Goal: Task Accomplishment & Management: Use online tool/utility

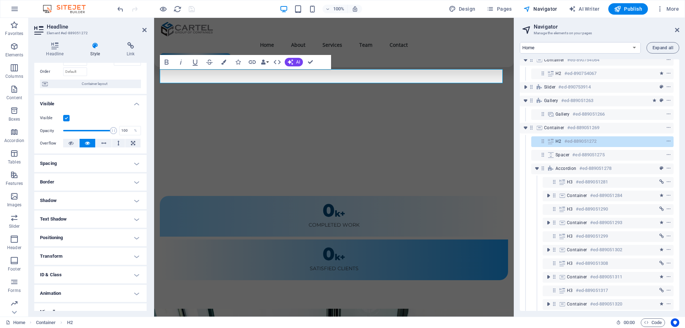
scroll to position [54, 0]
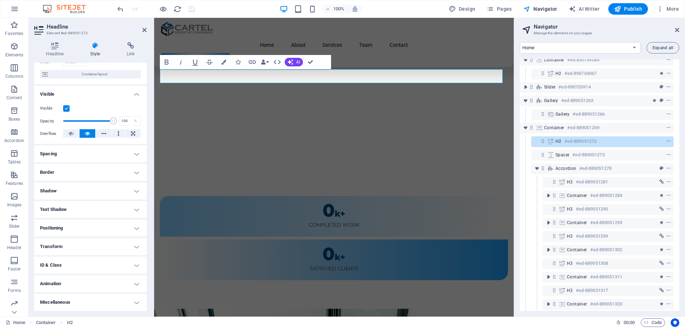
click at [75, 285] on h4 "Animation" at bounding box center [90, 283] width 112 height 17
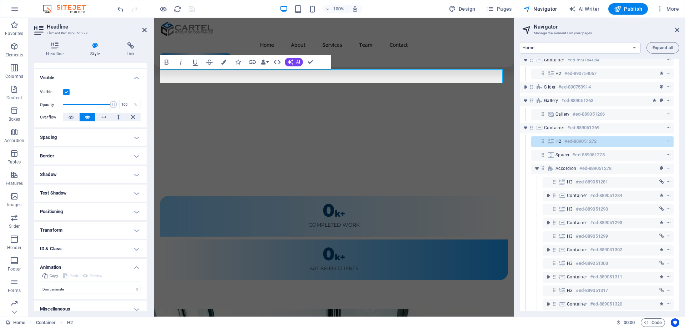
scroll to position [77, 0]
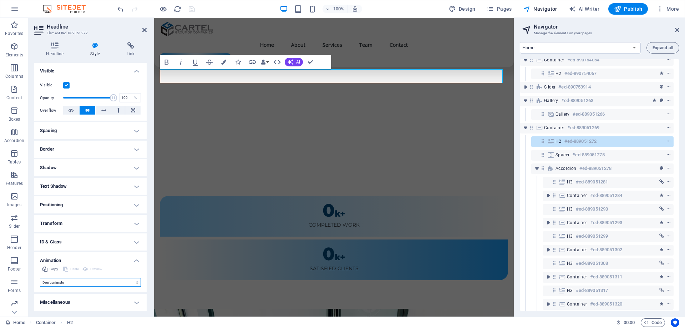
click at [71, 286] on select "Don't animate Show / Hide Slide up/down Zoom in/out Slide left to right Slide r…" at bounding box center [90, 282] width 101 height 9
select select "fade"
click at [40, 278] on select "Don't animate Show / Hide Slide up/down Zoom in/out Slide left to right Slide r…" at bounding box center [90, 282] width 101 height 9
select select "scroll"
click at [78, 282] on select "Don't animate Show / Hide Slide up/down Zoom in/out Slide left to right Slide r…" at bounding box center [90, 282] width 101 height 9
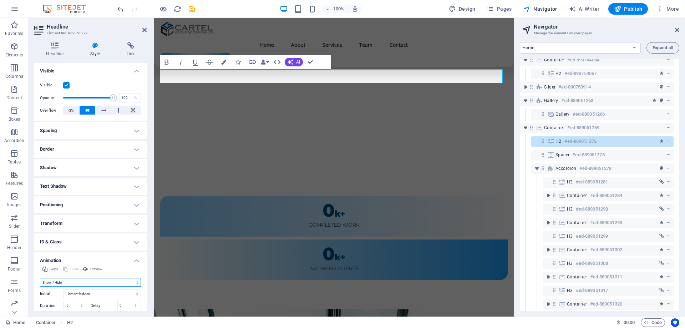
select select "slide"
click at [40, 278] on select "Don't animate Show / Hide Slide up/down Zoom in/out Slide left to right Slide r…" at bounding box center [90, 282] width 101 height 9
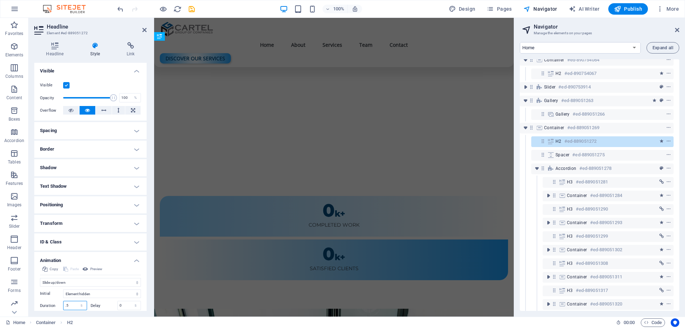
scroll to position [105, 0]
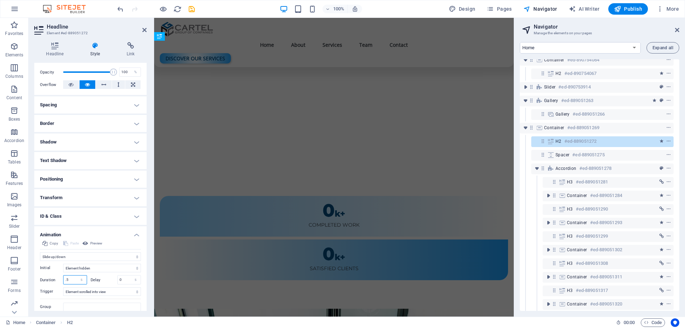
drag, startPoint x: 73, startPoint y: 305, endPoint x: 48, endPoint y: 305, distance: 25.0
click at [48, 305] on div "Initial Element hidden Element shown Duration .5 s [PERSON_NAME] 0 s ms [PERSON…" at bounding box center [90, 285] width 101 height 50
type input "2"
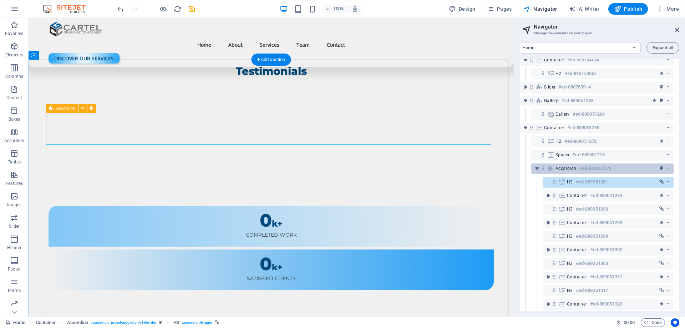
click at [567, 167] on span "Accordion" at bounding box center [565, 168] width 21 height 6
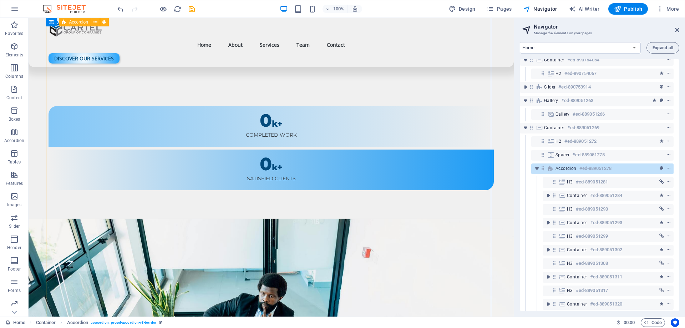
click at [567, 167] on span "Accordion" at bounding box center [565, 168] width 21 height 6
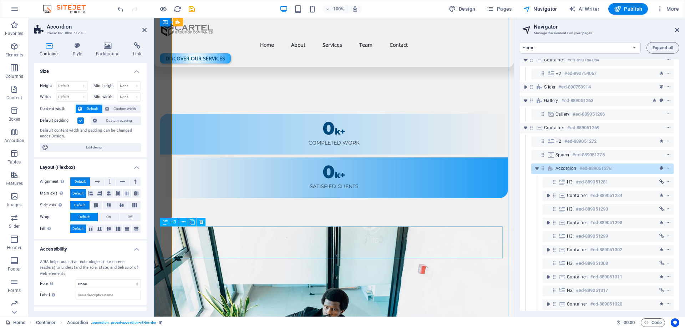
select select "rem"
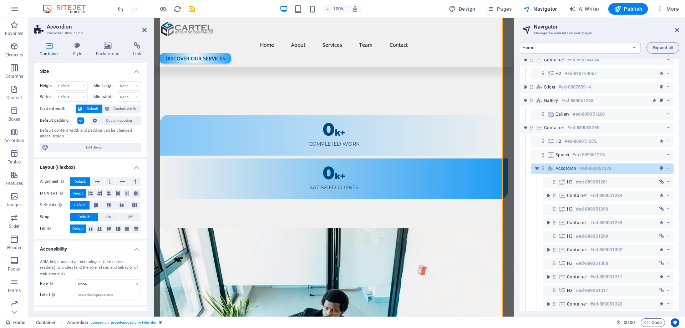
scroll to position [29, 0]
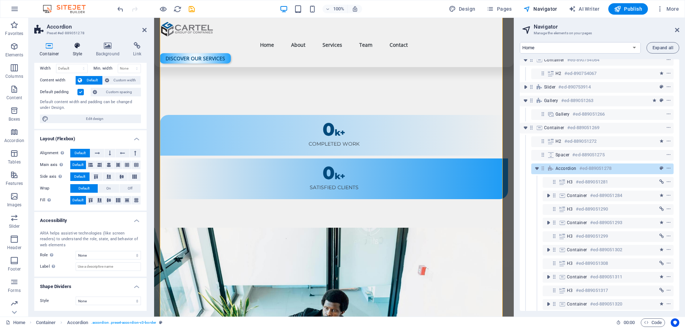
click at [80, 51] on h4 "Style" at bounding box center [78, 49] width 23 height 15
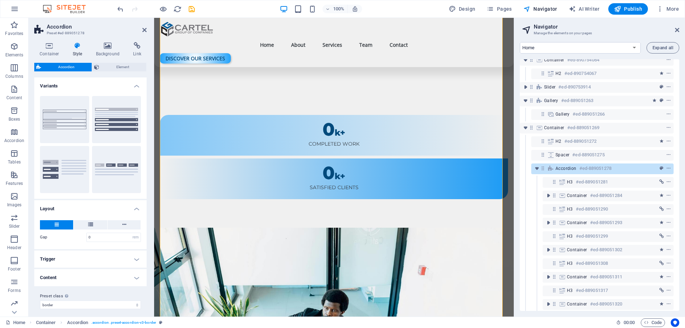
scroll to position [4, 0]
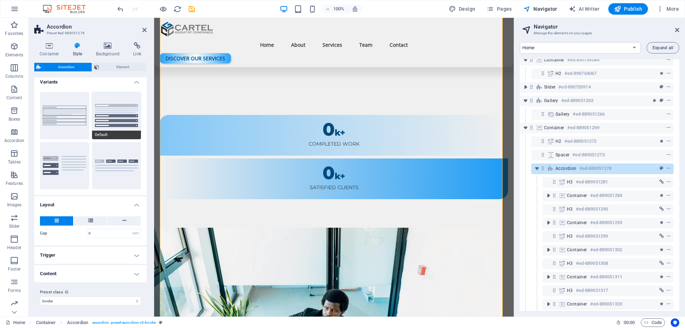
click at [106, 109] on button "Default" at bounding box center [116, 115] width 49 height 47
type input "1"
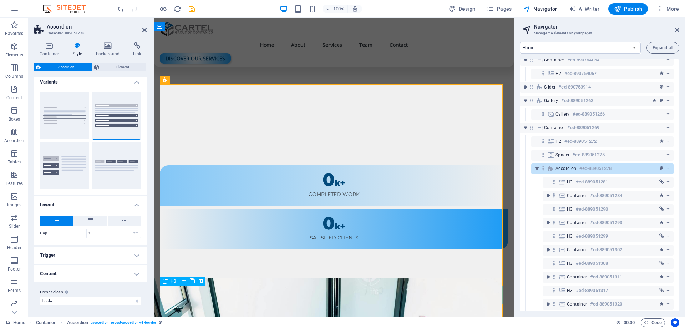
scroll to position [1465, 0]
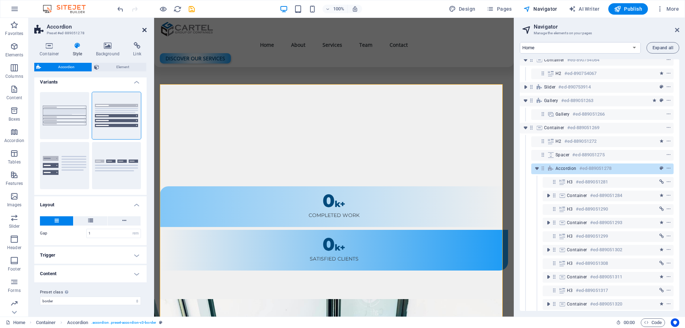
click at [144, 29] on icon at bounding box center [144, 30] width 4 height 6
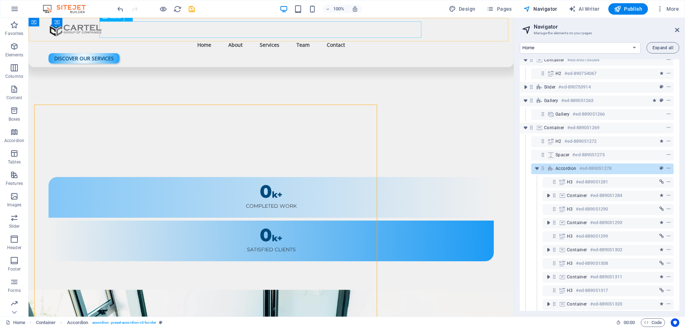
scroll to position [1446, 0]
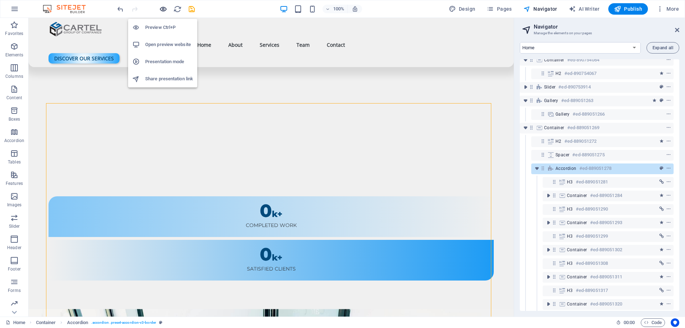
click at [165, 11] on icon "button" at bounding box center [163, 9] width 8 height 8
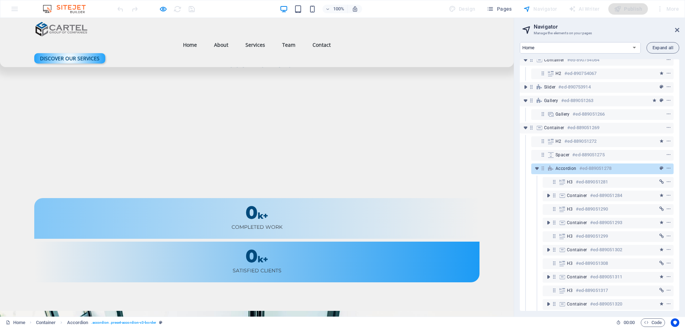
scroll to position [1446, 0]
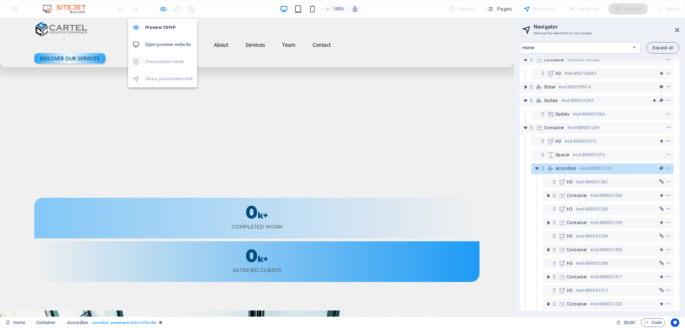
click at [165, 10] on icon "button" at bounding box center [163, 9] width 8 height 8
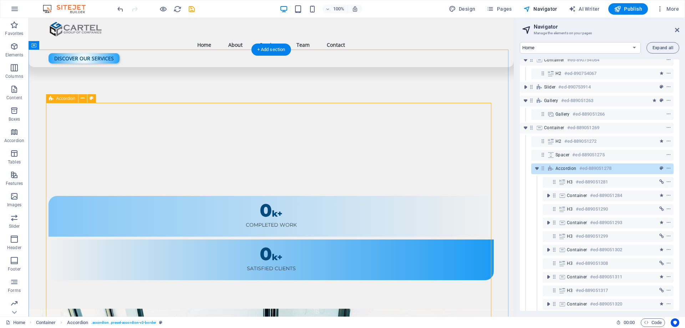
click at [565, 172] on div "Accordion #ed-889051278" at bounding box center [596, 168] width 82 height 9
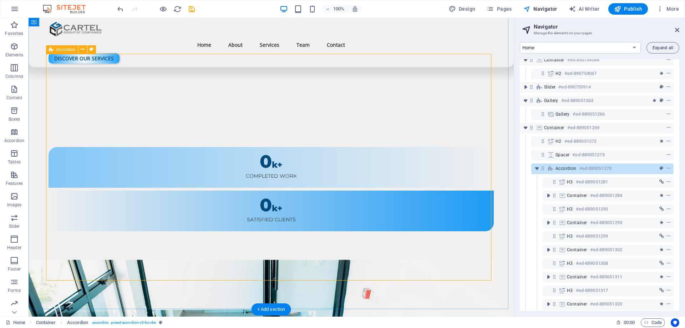
click at [565, 172] on div "Accordion #ed-889051278" at bounding box center [596, 168] width 82 height 9
select select "rem"
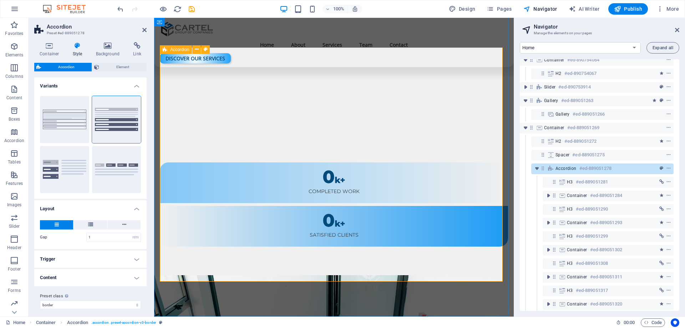
scroll to position [1503, 0]
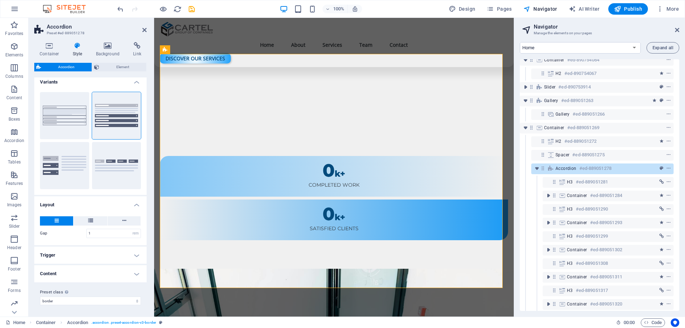
click at [77, 258] on h4 "Trigger" at bounding box center [90, 254] width 112 height 17
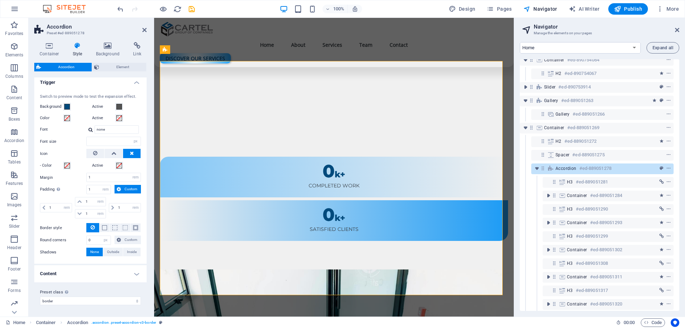
scroll to position [1495, 0]
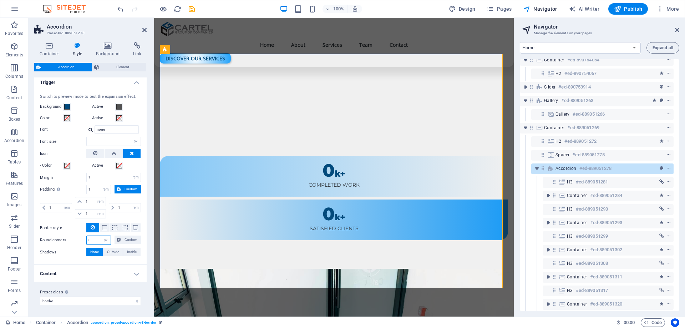
drag, startPoint x: 94, startPoint y: 244, endPoint x: 65, endPoint y: 244, distance: 29.3
click at [65, 244] on div "Round corners 0 px rem % vh vw Custom Custom" at bounding box center [90, 239] width 101 height 9
type input "15"
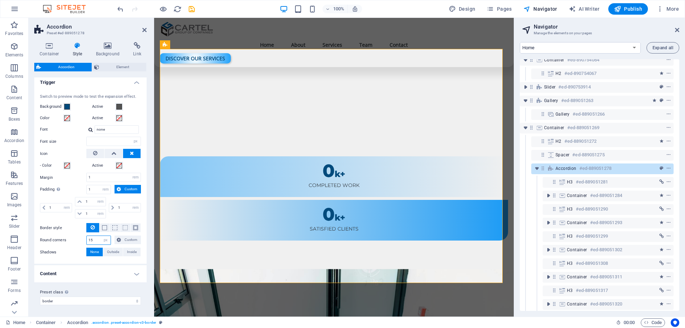
scroll to position [1503, 0]
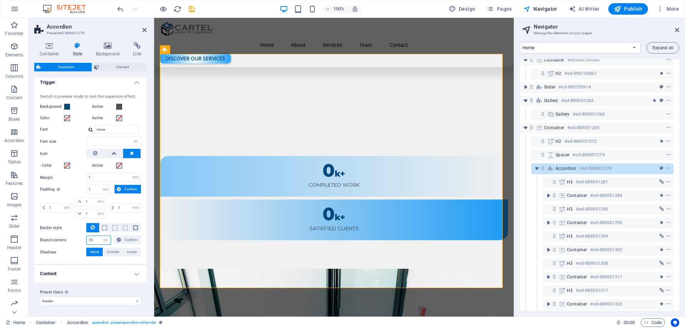
drag, startPoint x: 93, startPoint y: 240, endPoint x: 59, endPoint y: 240, distance: 33.5
click at [59, 240] on div "Round corners 15 px rem % vh vw Custom Custom" at bounding box center [90, 239] width 101 height 9
type input "24"
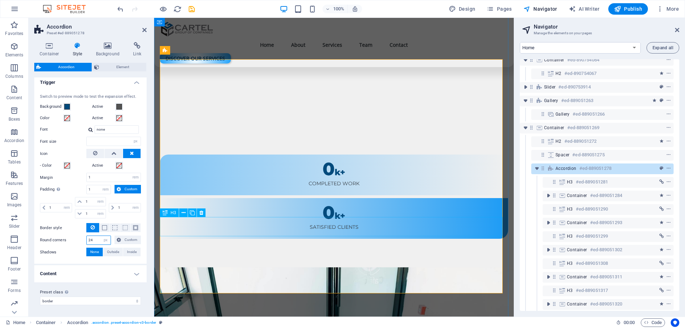
scroll to position [1495, 0]
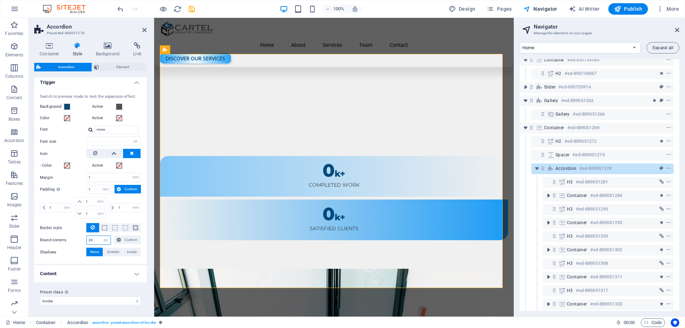
type input "24"
click at [100, 271] on h4 "Content" at bounding box center [90, 273] width 112 height 17
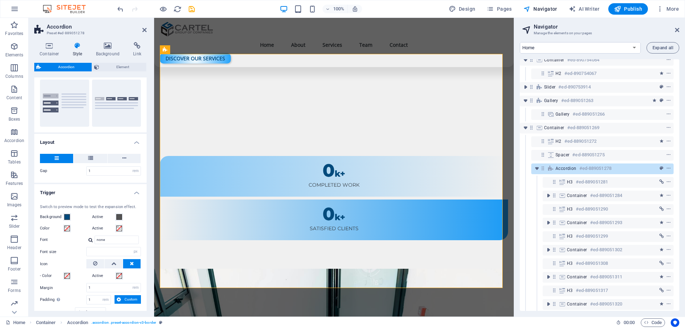
scroll to position [65, 0]
click at [189, 9] on icon "save" at bounding box center [192, 9] width 8 height 8
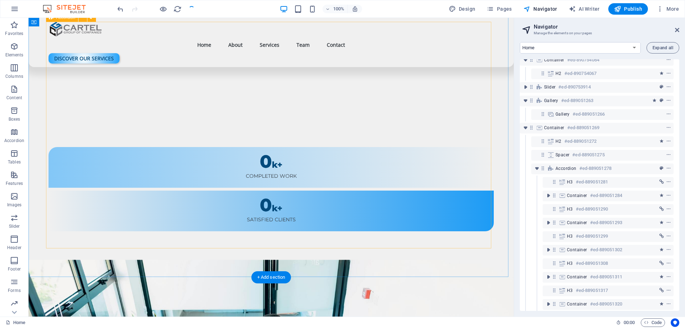
scroll to position [1566, 0]
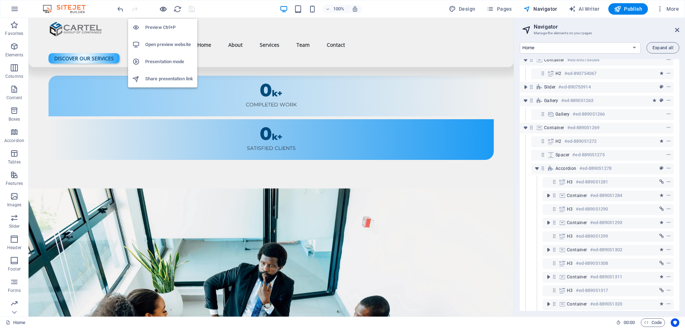
click at [163, 8] on icon "button" at bounding box center [163, 9] width 8 height 8
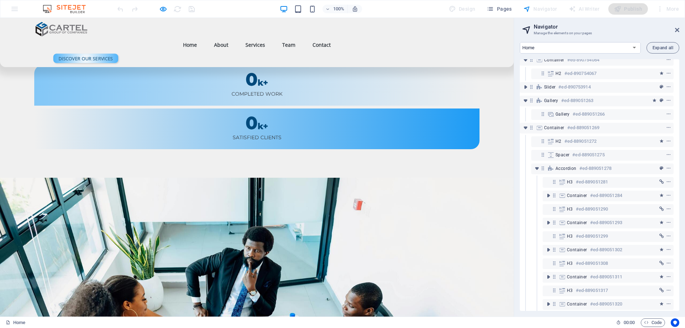
scroll to position [1476, 0]
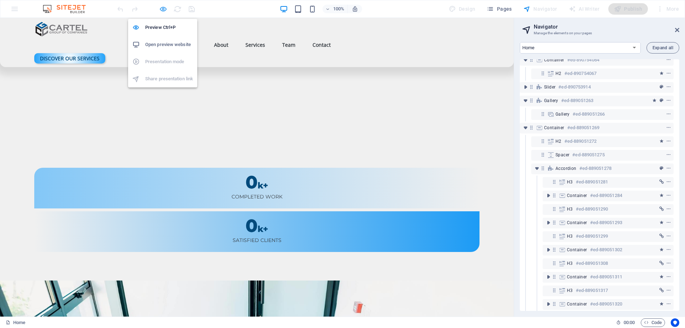
click at [162, 9] on icon "button" at bounding box center [163, 9] width 8 height 8
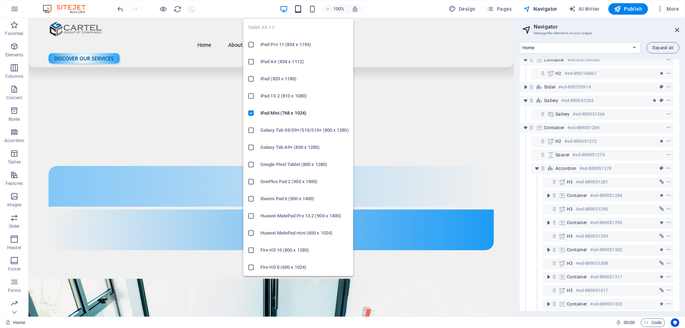
click at [296, 8] on icon "button" at bounding box center [298, 9] width 8 height 8
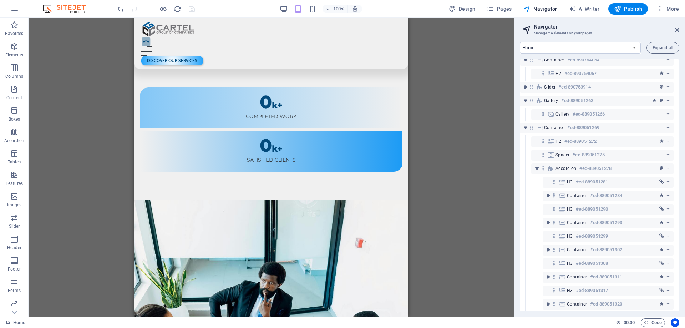
scroll to position [1390, 0]
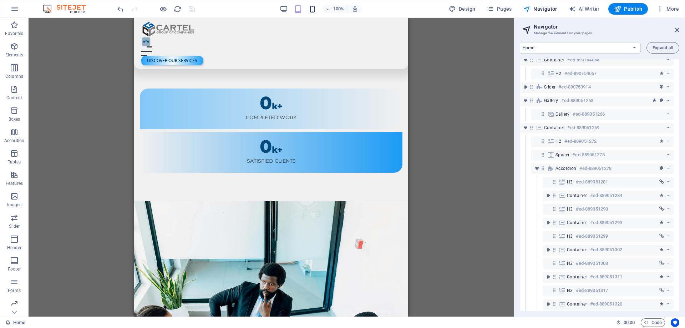
click at [313, 10] on icon "button" at bounding box center [312, 9] width 8 height 8
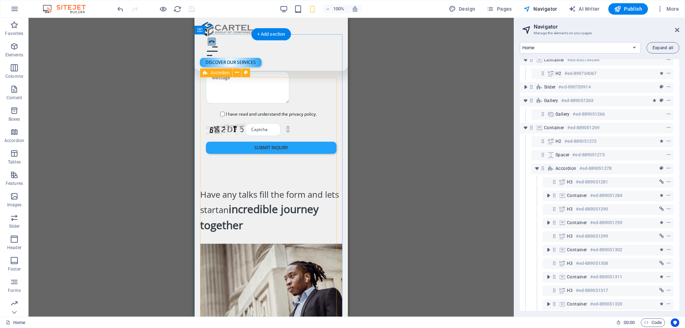
scroll to position [2291, 0]
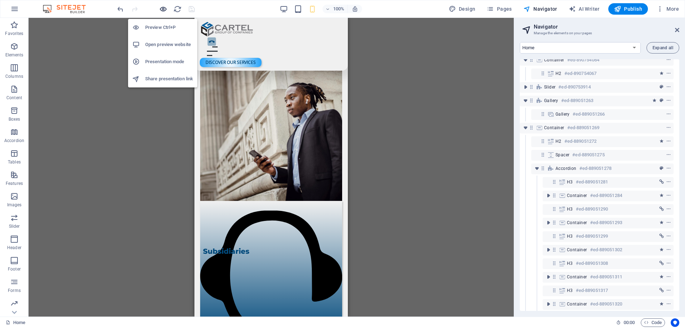
click at [164, 8] on icon "button" at bounding box center [163, 9] width 8 height 8
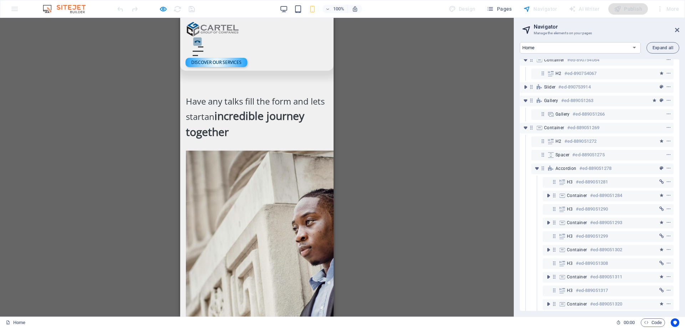
scroll to position [2203, 0]
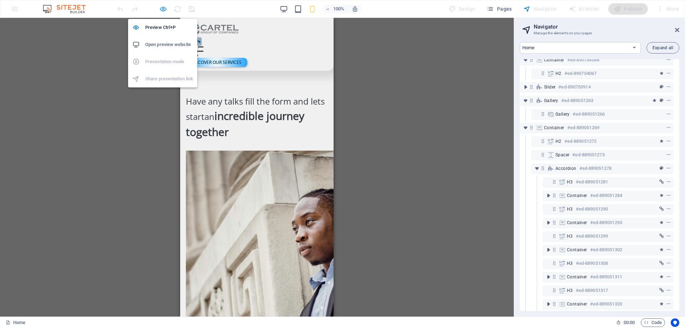
click at [162, 8] on icon "button" at bounding box center [163, 9] width 8 height 8
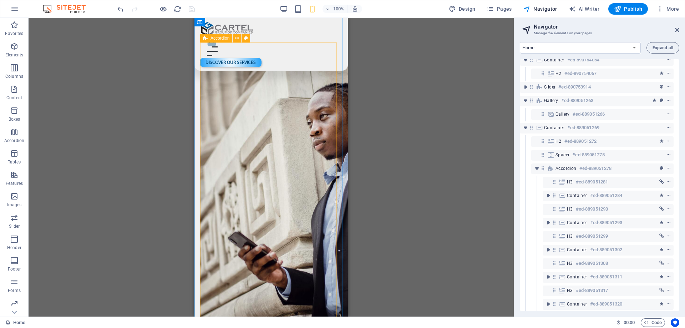
scroll to position [2301, 0]
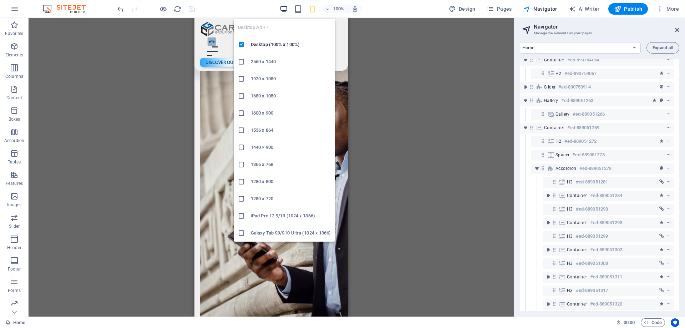
click at [283, 9] on icon "button" at bounding box center [284, 9] width 8 height 8
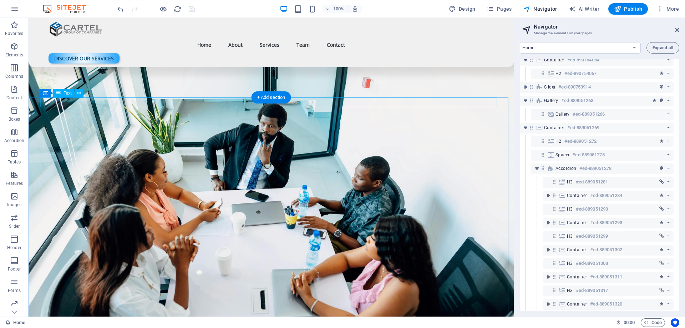
scroll to position [1706, 0]
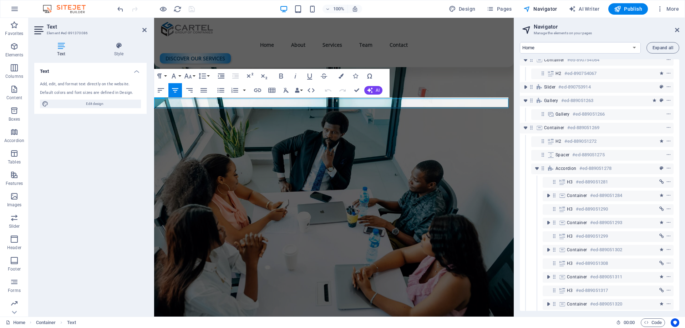
scroll to position [489, 3]
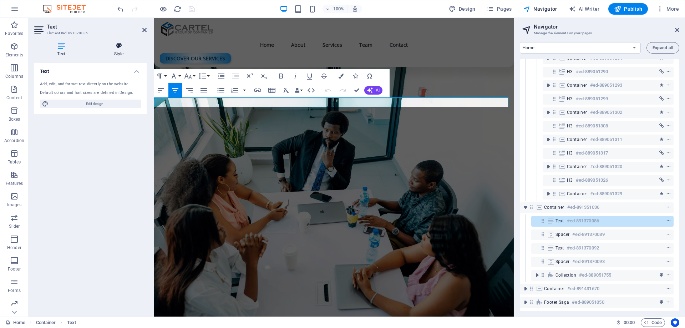
click at [120, 46] on icon at bounding box center [119, 45] width 56 height 7
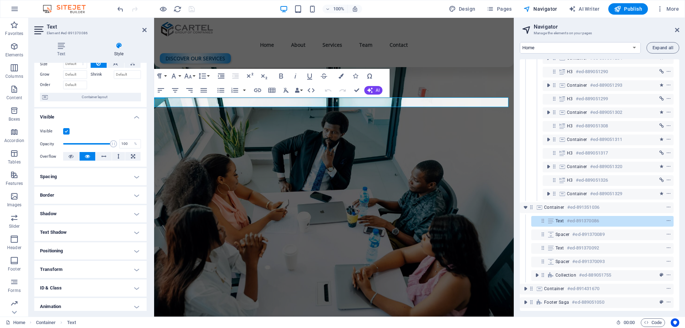
scroll to position [54, 0]
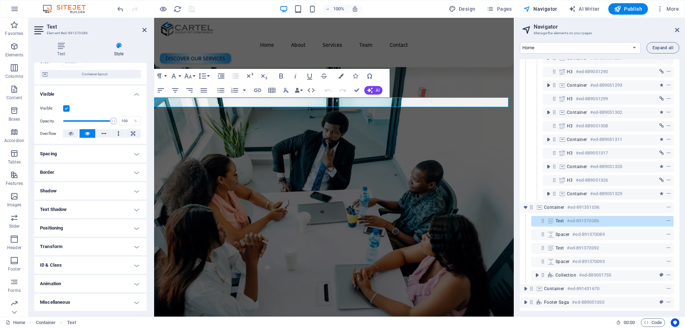
click at [66, 284] on h4 "Animation" at bounding box center [90, 283] width 112 height 17
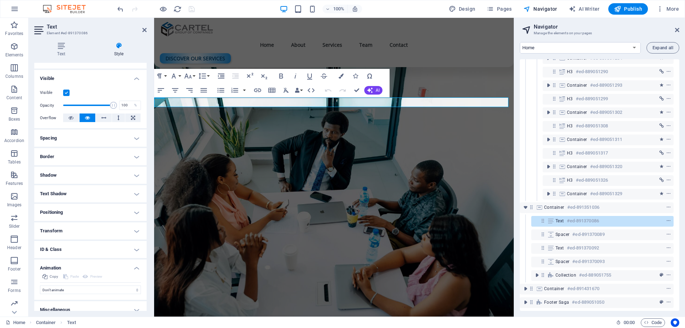
scroll to position [77, 0]
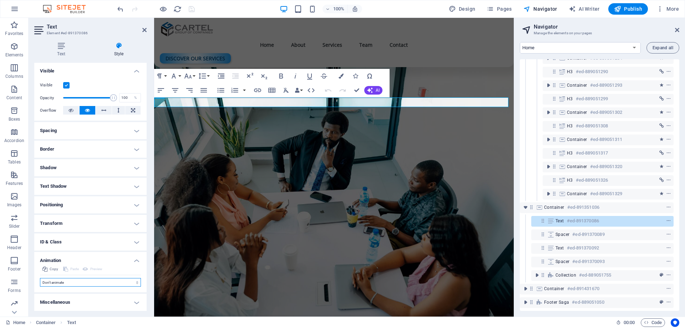
click at [60, 283] on select "Don't animate Show / Hide Slide up/down Zoom in/out Slide left to right Slide r…" at bounding box center [90, 282] width 101 height 9
click at [72, 283] on select "Don't animate Show / Hide Slide up/down Zoom in/out Slide left to right Slide r…" at bounding box center [90, 282] width 101 height 9
select select "fade"
click at [40, 278] on select "Don't animate Show / Hide Slide up/down Zoom in/out Slide left to right Slide r…" at bounding box center [90, 282] width 101 height 9
select select "scroll"
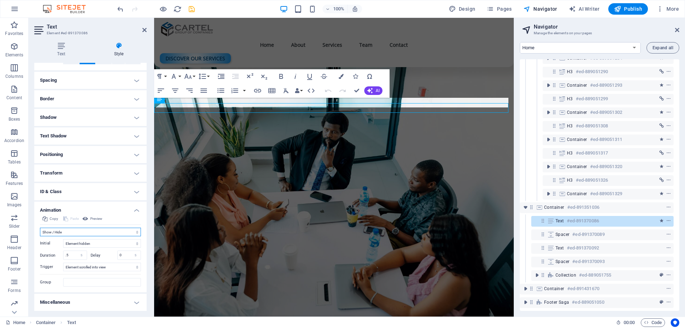
scroll to position [1714, 0]
click at [84, 245] on select "Element hidden Element shown" at bounding box center [102, 243] width 78 height 9
click at [86, 243] on select "Element hidden Element shown" at bounding box center [102, 243] width 78 height 9
drag, startPoint x: 70, startPoint y: 257, endPoint x: 55, endPoint y: 259, distance: 15.0
click at [55, 259] on div "Duration .5 s ms" at bounding box center [63, 254] width 47 height 9
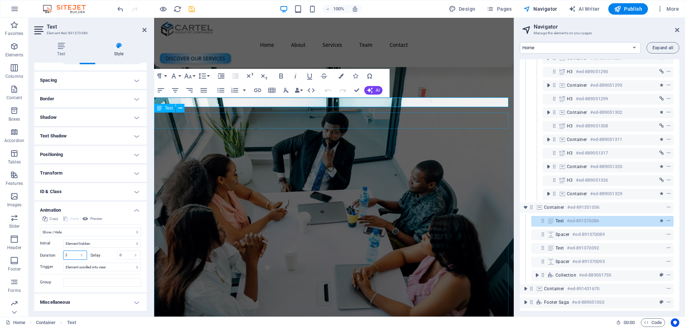
type input "2"
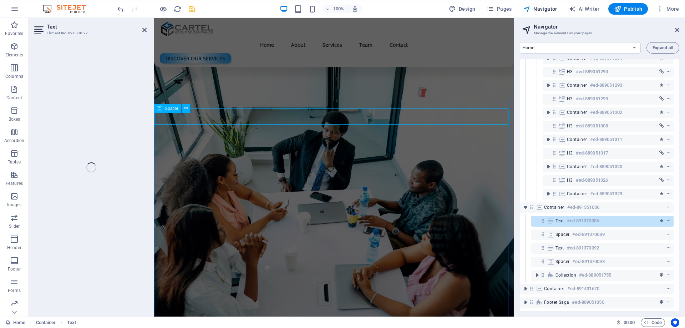
scroll to position [1722, 0]
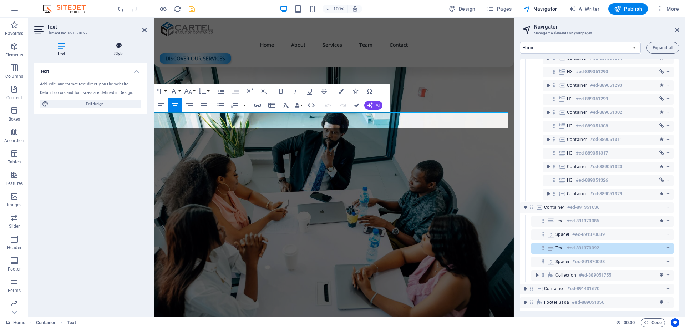
click at [124, 52] on h4 "Style" at bounding box center [119, 49] width 56 height 15
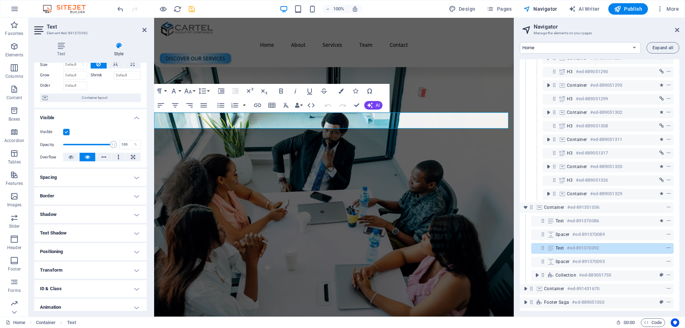
scroll to position [54, 0]
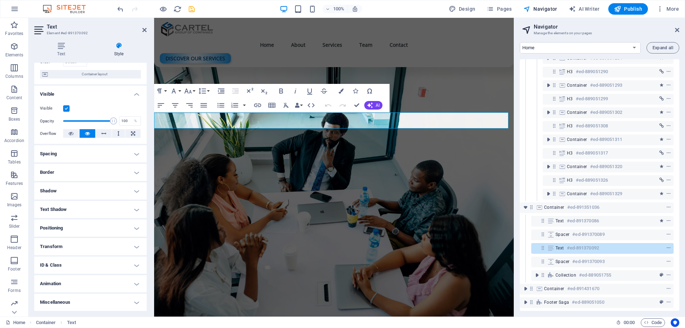
click at [64, 290] on h4 "Animation" at bounding box center [90, 283] width 112 height 17
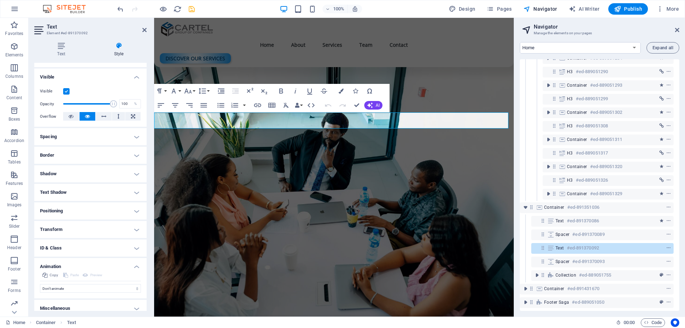
scroll to position [77, 0]
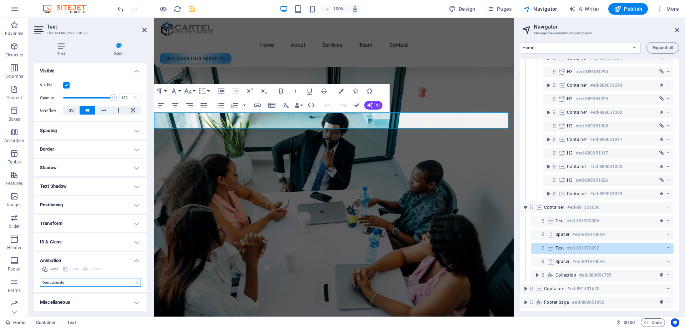
click at [65, 281] on select "Don't animate Show / Hide Slide up/down Zoom in/out Slide left to right Slide r…" at bounding box center [90, 282] width 101 height 9
select select "shrink"
click at [40, 278] on select "Don't animate Show / Hide Slide up/down Zoom in/out Slide left to right Slide r…" at bounding box center [90, 282] width 101 height 9
select select "scroll"
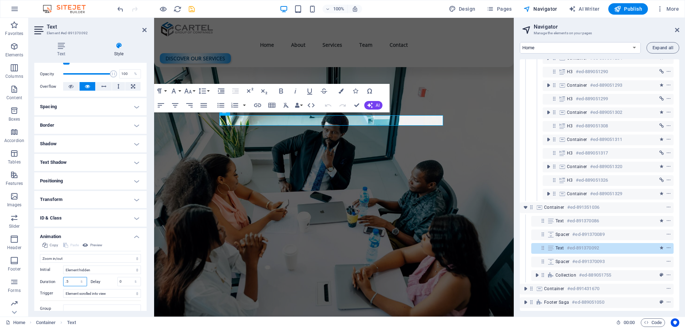
drag, startPoint x: 71, startPoint y: 307, endPoint x: 45, endPoint y: 305, distance: 26.5
click at [45, 305] on div "Initial Element hidden Element shown Duration .5 s [PERSON_NAME] 0 s ms [PERSON…" at bounding box center [90, 288] width 101 height 50
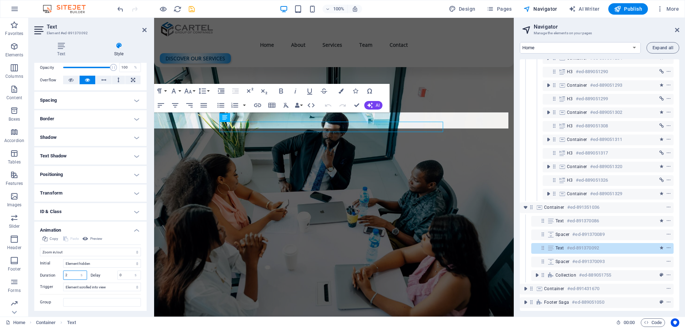
type input "2"
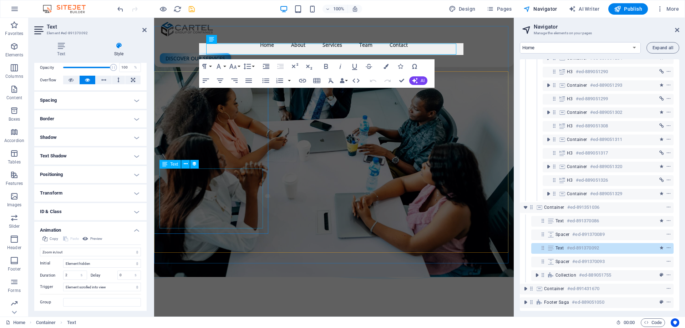
scroll to position [1821, 0]
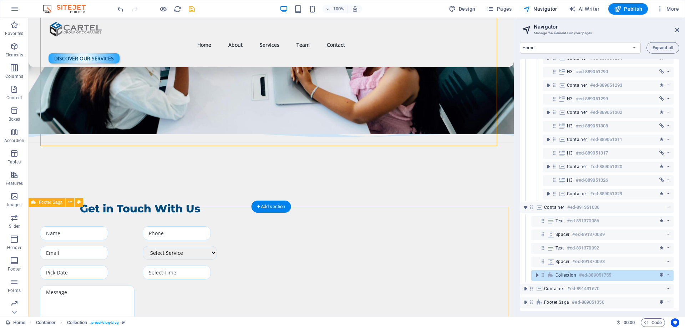
scroll to position [1921, 0]
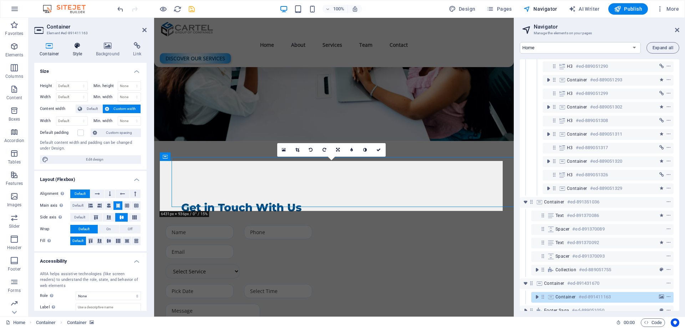
scroll to position [1917, 0]
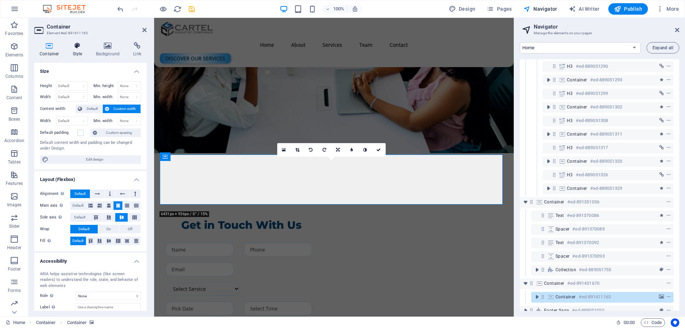
click at [82, 50] on h4 "Style" at bounding box center [78, 49] width 23 height 15
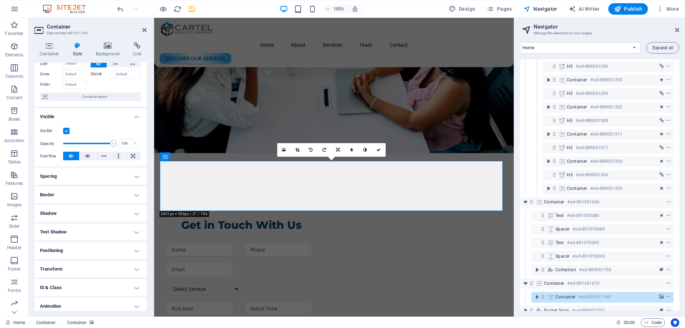
scroll to position [54, 0]
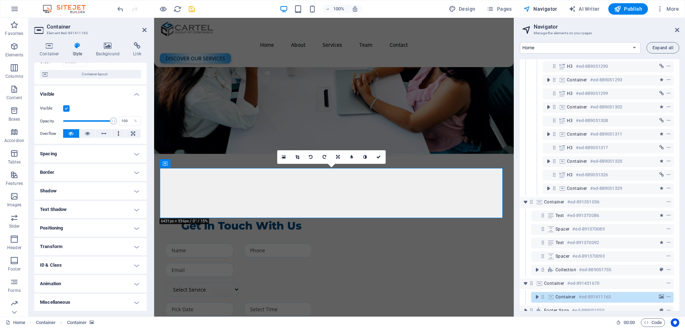
click at [78, 282] on h4 "Animation" at bounding box center [90, 283] width 112 height 17
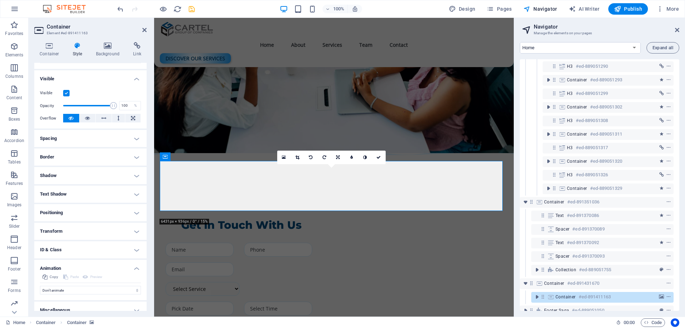
scroll to position [77, 0]
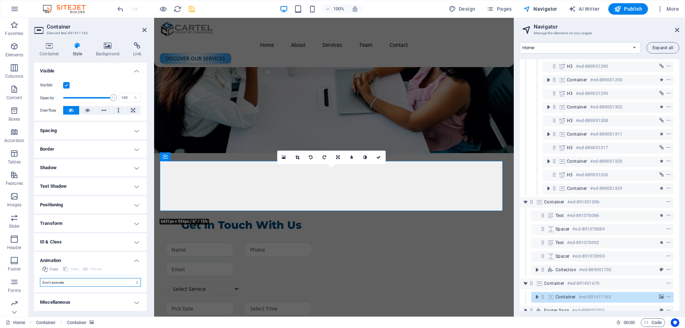
click at [63, 278] on select "Don't animate Show / Hide Slide up/down Zoom in/out Slide left to right Slide r…" at bounding box center [90, 282] width 101 height 9
select select "slide"
click at [40, 278] on select "Don't animate Show / Hide Slide up/down Zoom in/out Slide left to right Slide r…" at bounding box center [90, 282] width 101 height 9
select select "scroll"
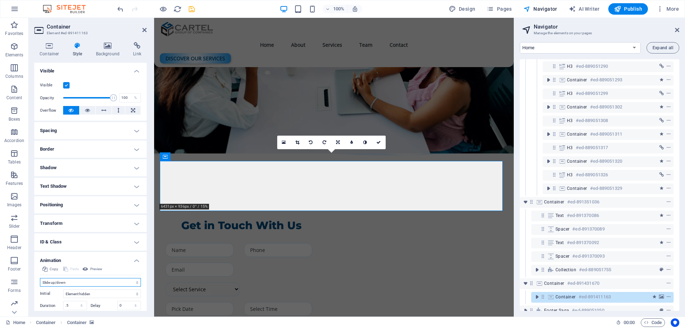
scroll to position [1917, 0]
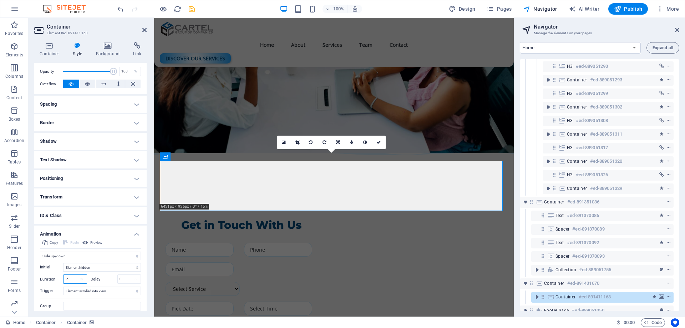
drag, startPoint x: 70, startPoint y: 307, endPoint x: 52, endPoint y: 306, distance: 18.6
click at [52, 306] on div "Copy Paste Preview Don't animate Show / Hide Slide up/down Zoom in/out Slide le…" at bounding box center [90, 277] width 112 height 78
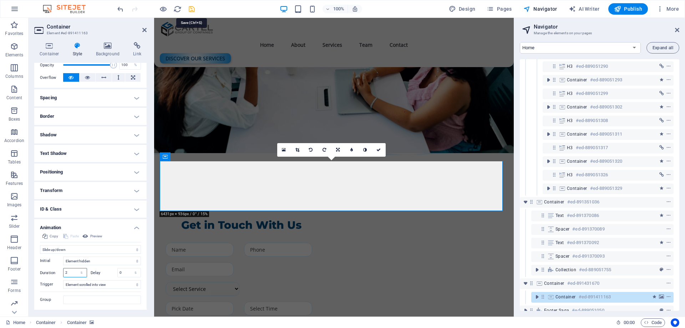
type input "2"
click at [189, 7] on icon "save" at bounding box center [192, 9] width 8 height 8
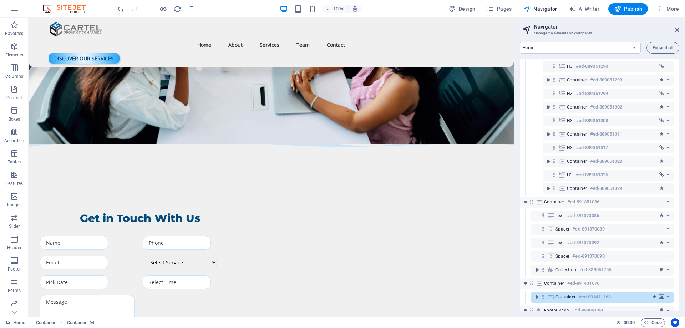
scroll to position [1921, 0]
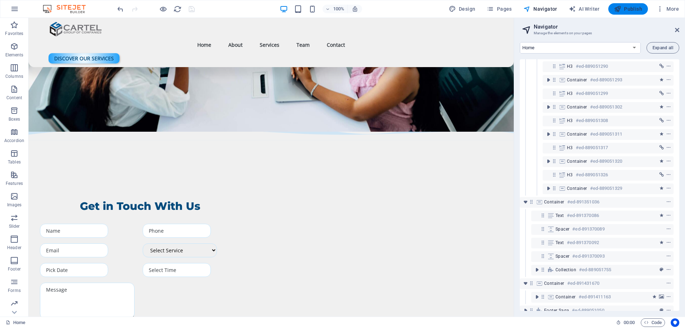
click at [628, 10] on span "Publish" at bounding box center [628, 8] width 28 height 7
